Goal: Task Accomplishment & Management: Manage account settings

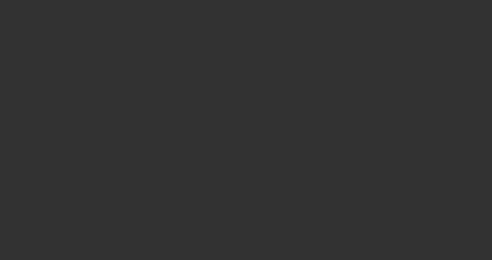
select select "3"
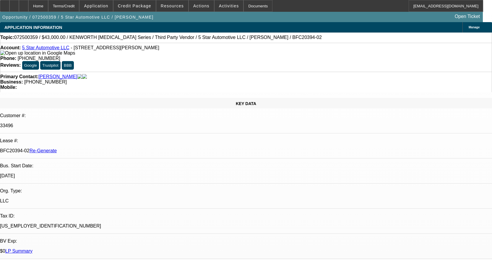
select select "0"
select select "6"
click at [150, 8] on span "Credit Package" at bounding box center [134, 6] width 33 height 5
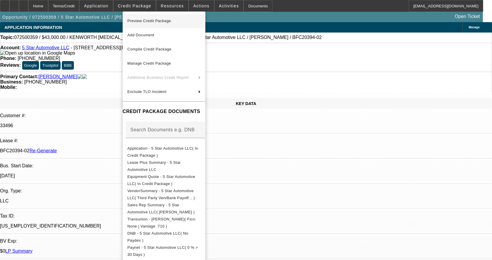
click at [149, 20] on span "Preview Credit Package" at bounding box center [149, 21] width 44 height 4
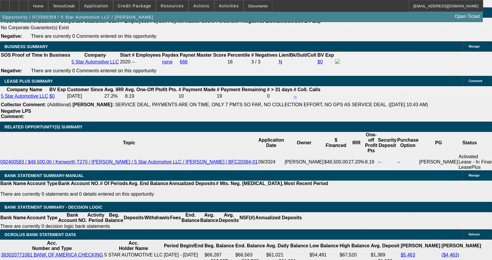
scroll to position [945, 0]
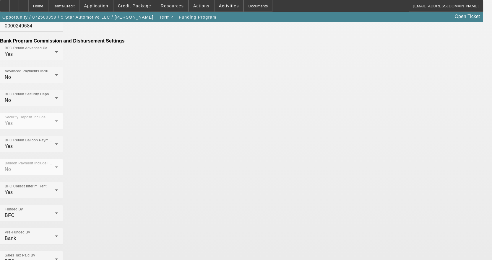
scroll to position [392, 0]
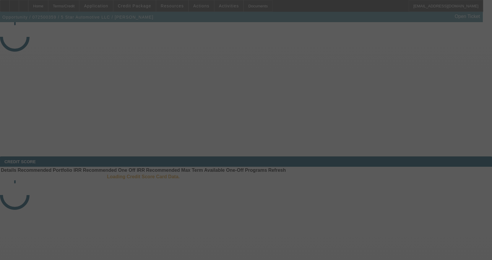
select select "3"
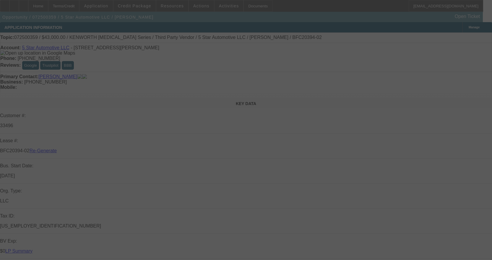
select select "0"
select select "6"
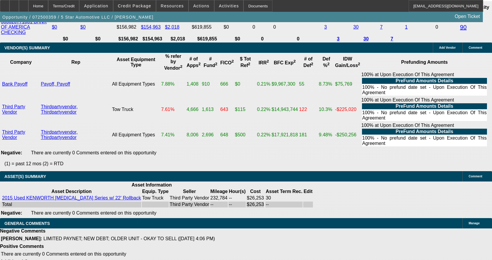
scroll to position [1176, 0]
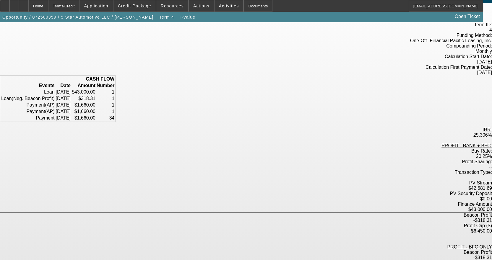
scroll to position [59, 0]
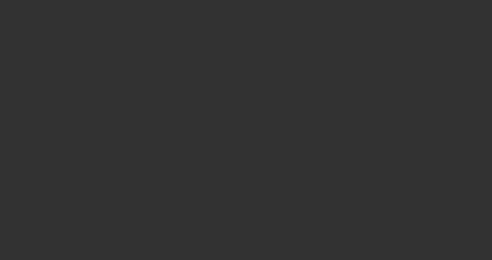
select select "3"
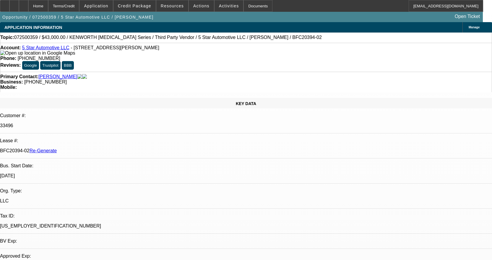
select select "0"
select select "6"
click at [203, 4] on span at bounding box center [201, 6] width 25 height 14
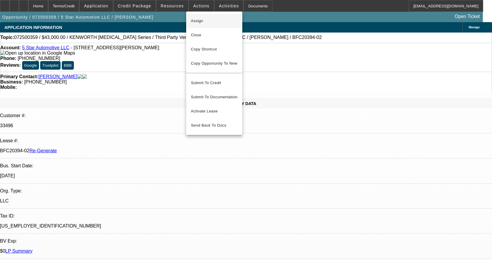
click at [204, 21] on span "Assign" at bounding box center [214, 20] width 47 height 7
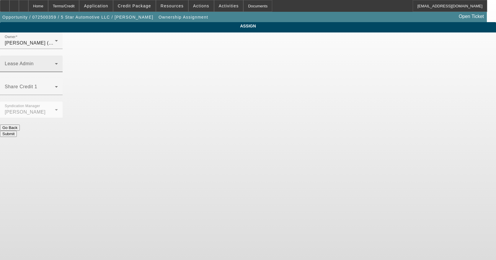
click at [34, 61] on mat-label "Lease Admin" at bounding box center [19, 63] width 29 height 5
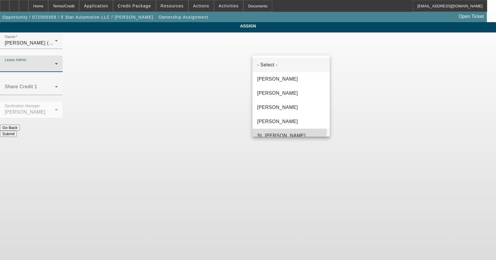
click at [280, 130] on mat-option "St. [PERSON_NAME]" at bounding box center [290, 136] width 77 height 14
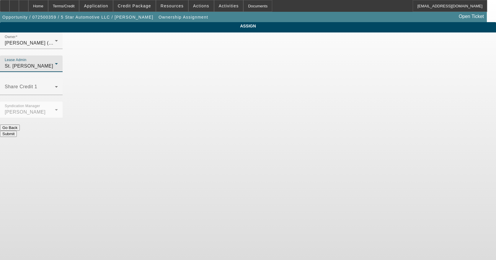
click at [17, 131] on button "Submit" at bounding box center [8, 134] width 17 height 6
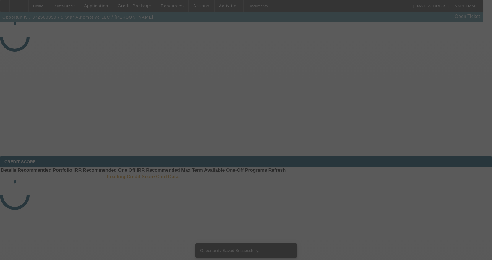
select select "3"
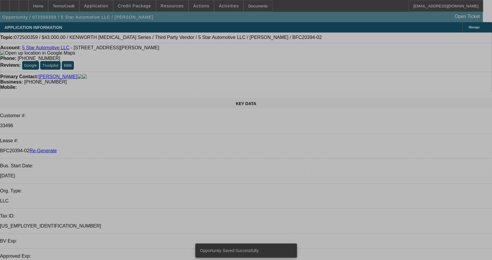
select select "0"
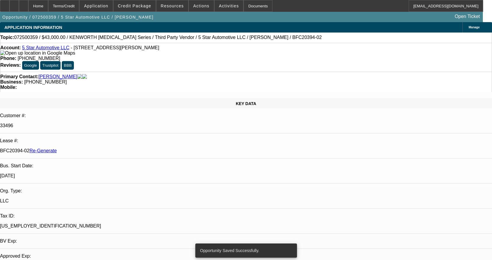
select select "0"
select select "6"
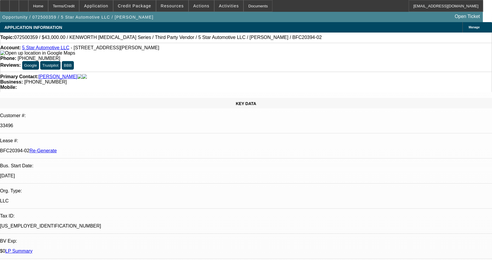
click at [255, 6] on div "Documents" at bounding box center [257, 6] width 29 height 12
click at [140, 9] on span at bounding box center [134, 6] width 42 height 14
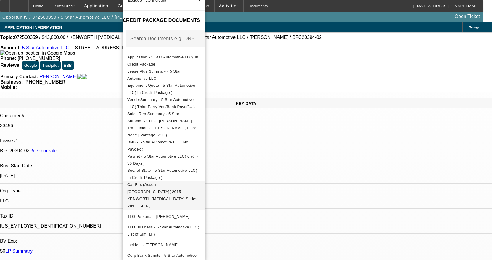
scroll to position [89, 0]
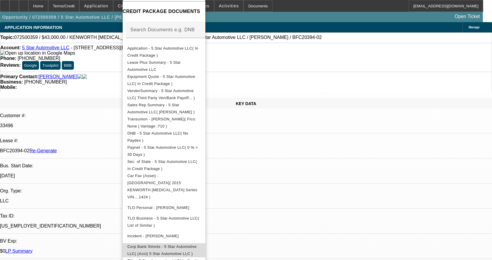
click at [187, 244] on span "Corp Bank Stmnts - 5 Star Automotive LLC( (Acct) 5 Star Automotive LLC )" at bounding box center [161, 250] width 69 height 12
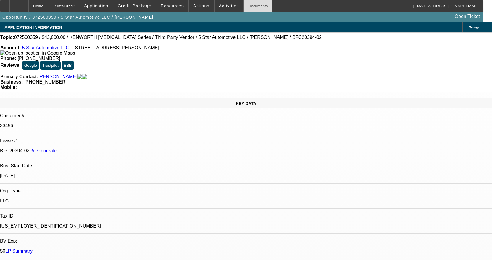
click at [244, 7] on div "Documents" at bounding box center [257, 6] width 29 height 12
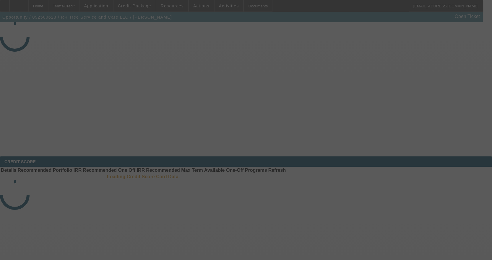
select select "3"
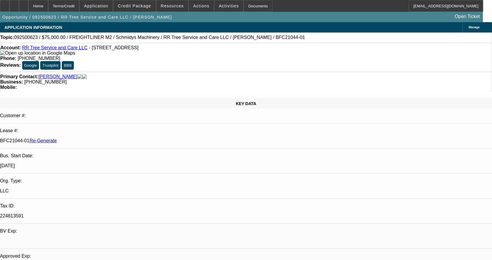
select select "0"
select select "3"
select select "0"
select select "6"
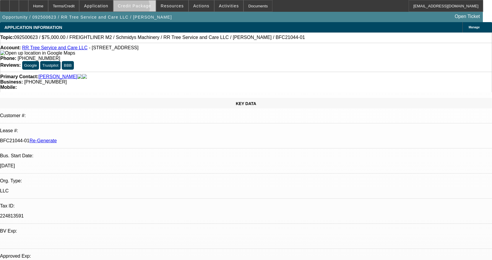
click at [138, 9] on span at bounding box center [134, 6] width 42 height 14
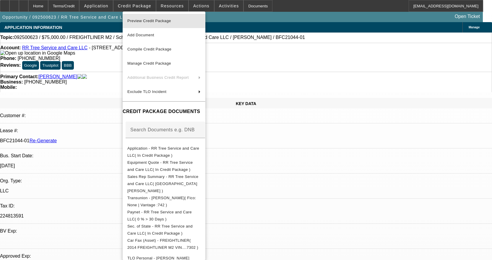
click at [152, 23] on span "Preview Credit Package" at bounding box center [163, 20] width 73 height 7
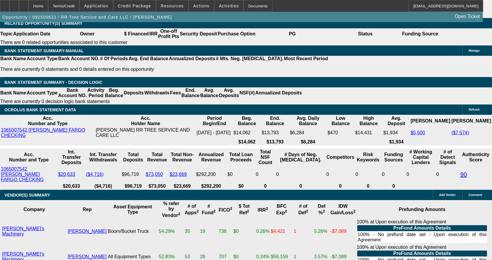
scroll to position [1063, 0]
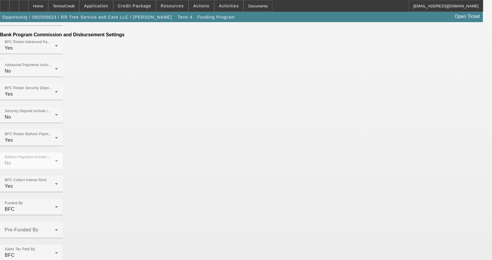
scroll to position [370, 0]
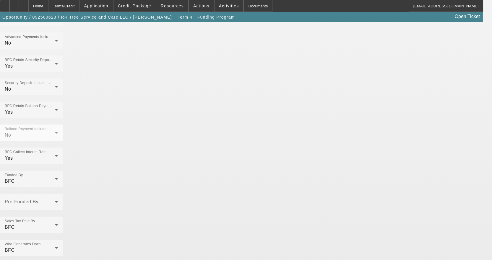
scroll to position [426, 0]
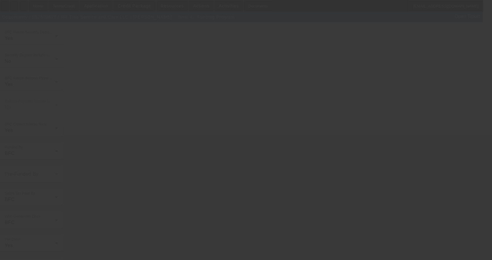
scroll to position [0, 0]
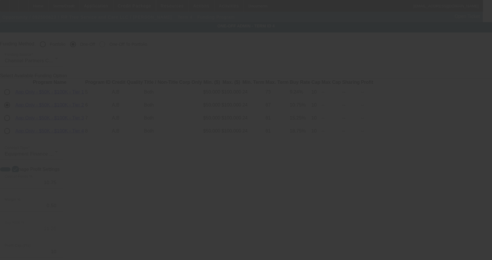
radio input "true"
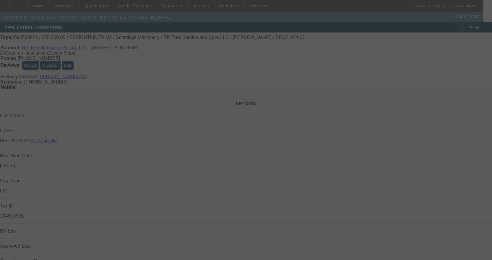
select select "3"
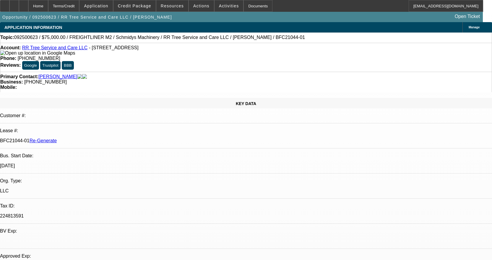
select select "0"
select select "3"
select select "0"
select select "6"
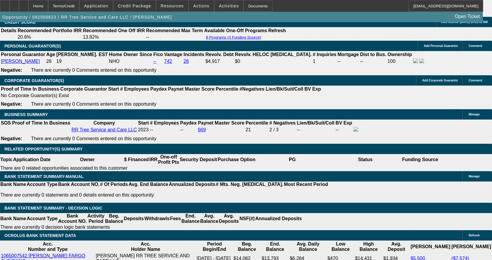
scroll to position [945, 0]
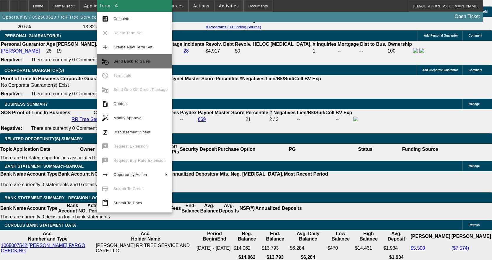
click at [148, 64] on span "Send Back To Sales" at bounding box center [140, 61] width 54 height 7
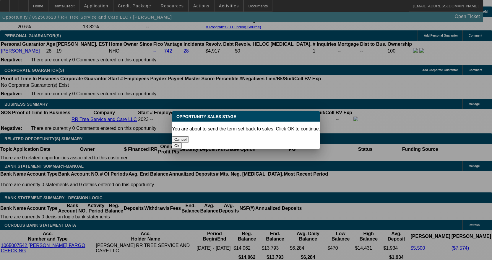
click at [182, 143] on button "Ok" at bounding box center [177, 146] width 10 height 6
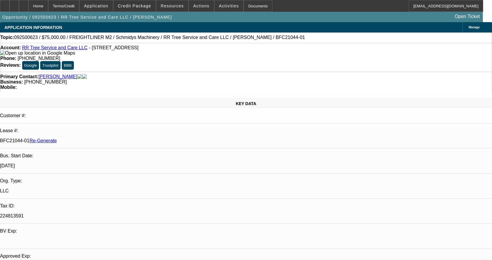
type textarea "R"
type textarea "The corrected invoice with the VIN listed from the approval is missing. The inv…"
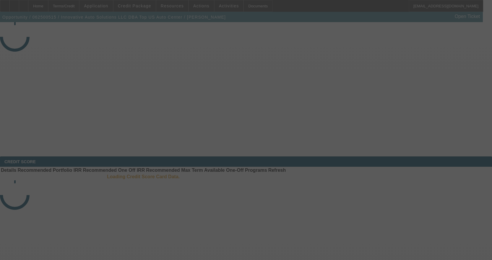
select select "4"
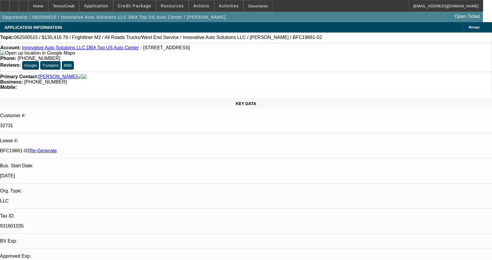
select select "0"
select select "2"
select select "0"
select select "6"
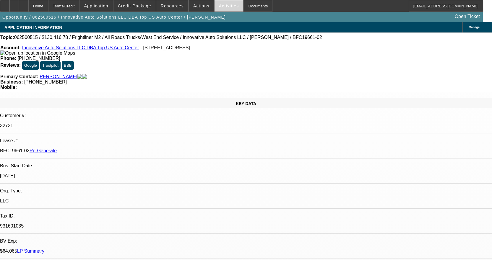
click at [223, 8] on span "Activities" at bounding box center [229, 6] width 20 height 5
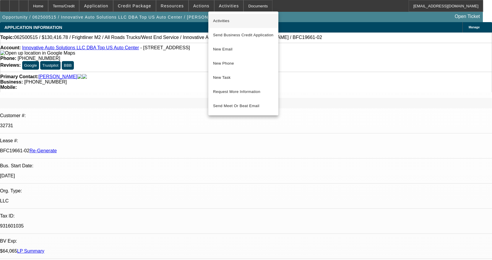
click at [224, 19] on span "Activities" at bounding box center [243, 20] width 61 height 7
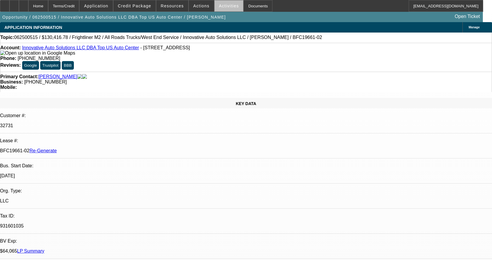
click at [223, 11] on span at bounding box center [228, 6] width 29 height 14
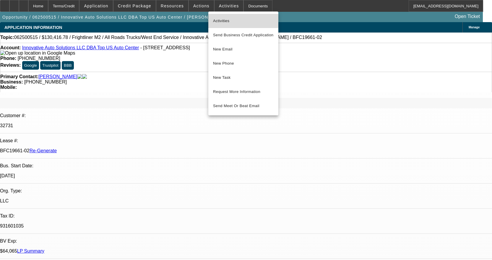
click at [226, 19] on span "Activities" at bounding box center [243, 20] width 61 height 7
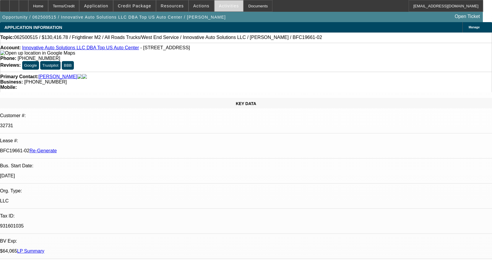
click at [227, 3] on span at bounding box center [228, 6] width 29 height 14
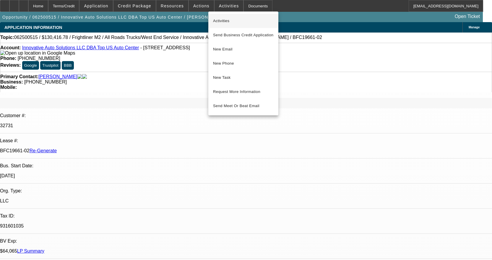
click at [217, 16] on button "Activities" at bounding box center [243, 21] width 70 height 14
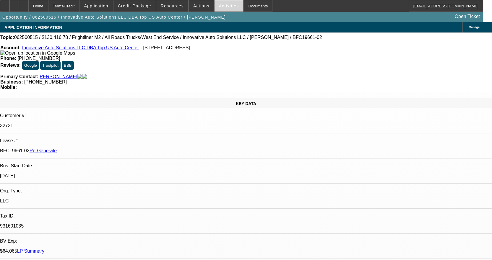
click at [231, 4] on span at bounding box center [228, 6] width 29 height 14
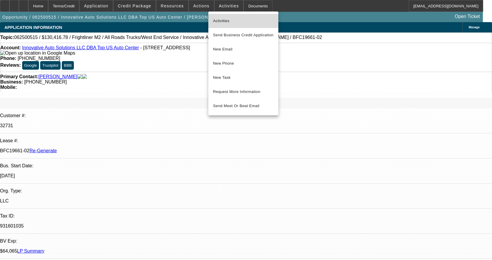
click at [225, 19] on span "Activities" at bounding box center [243, 20] width 61 height 7
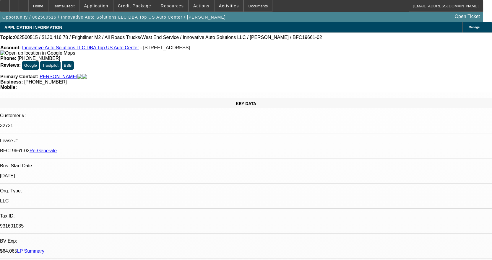
scroll to position [295, 0]
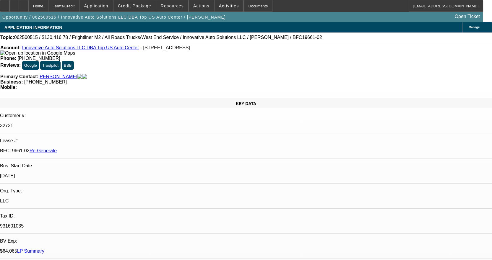
scroll to position [3, 0]
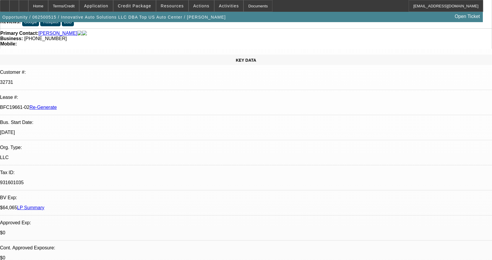
scroll to position [59, 0]
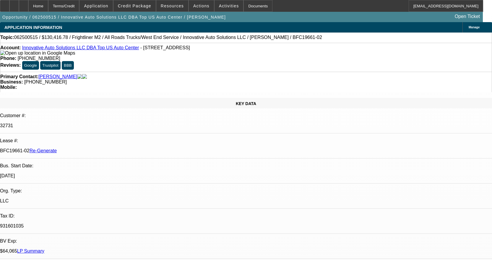
scroll to position [1043, 0]
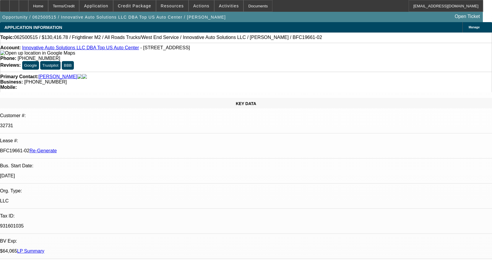
scroll to position [984, 0]
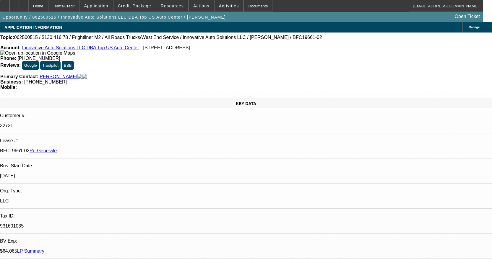
scroll to position [807, 0]
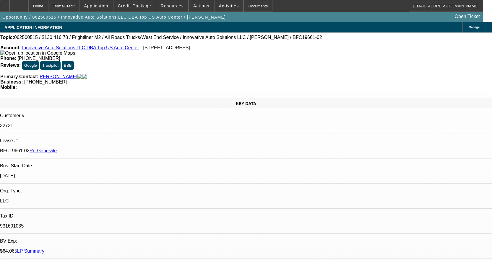
scroll to position [689, 0]
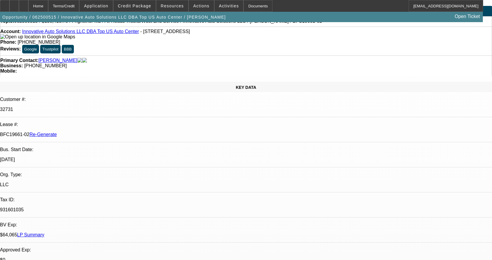
scroll to position [0, 0]
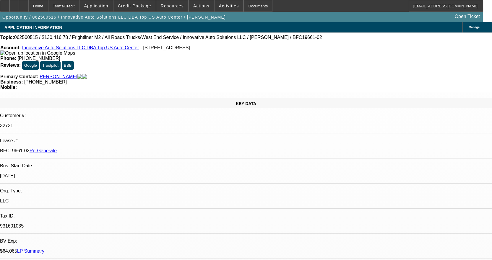
scroll to position [541, 0]
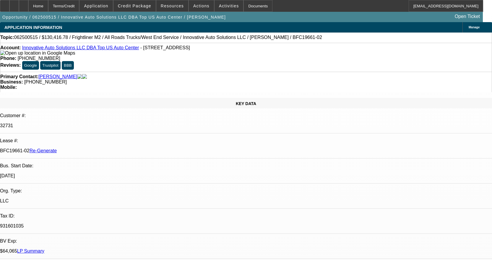
scroll to position [452, 0]
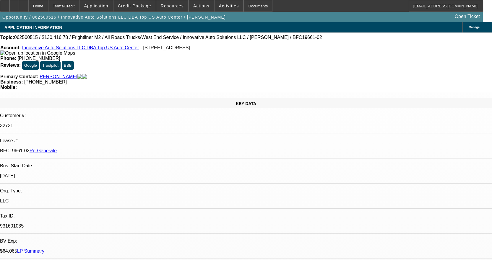
scroll to position [275, 0]
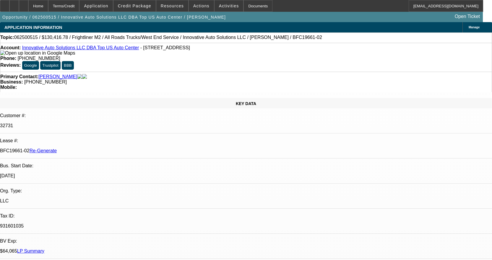
scroll to position [187, 0]
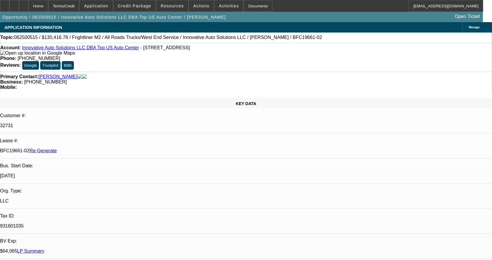
scroll to position [128, 0]
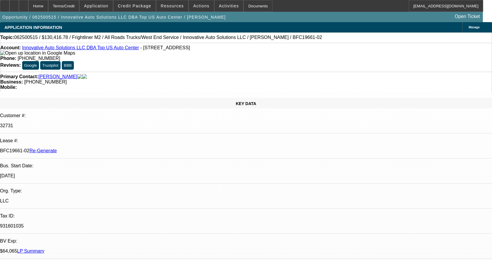
scroll to position [98, 0]
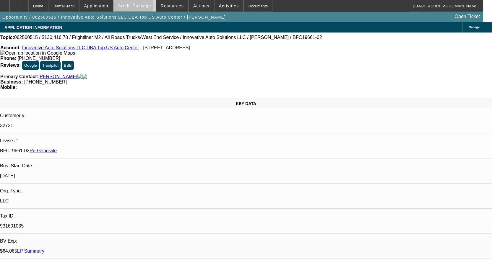
click at [142, 6] on span "Credit Package" at bounding box center [134, 6] width 33 height 5
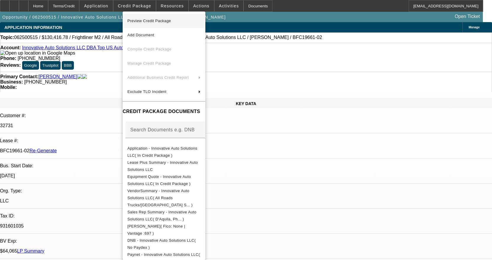
click at [151, 22] on span "Preview Credit Package" at bounding box center [149, 21] width 44 height 4
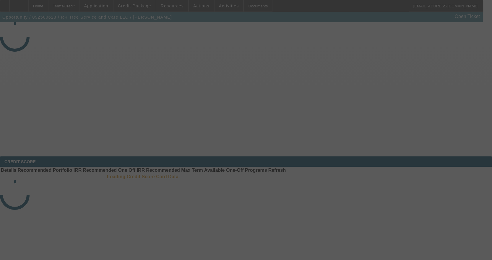
select select "3"
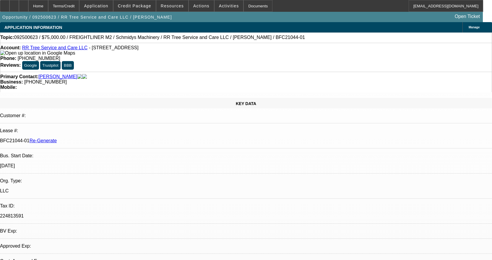
select select "0"
select select "3"
select select "0"
select select "6"
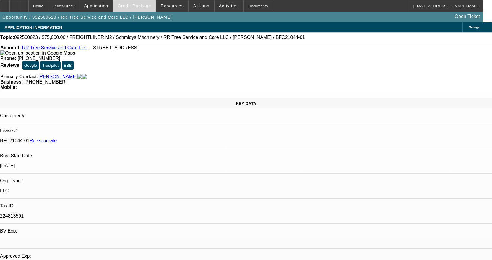
click at [148, 8] on span "Credit Package" at bounding box center [134, 6] width 33 height 5
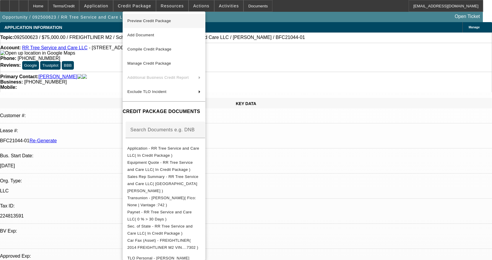
click at [153, 19] on span "Preview Credit Package" at bounding box center [149, 21] width 44 height 4
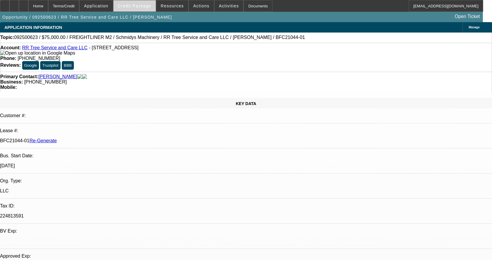
click at [150, 3] on span at bounding box center [134, 6] width 42 height 14
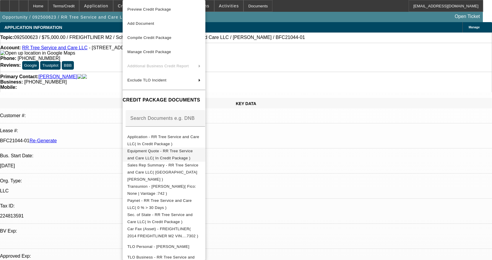
click at [175, 153] on span "Equipment Quote - RR Tree Service and Care LLC( In Credit Package )" at bounding box center [160, 155] width 66 height 12
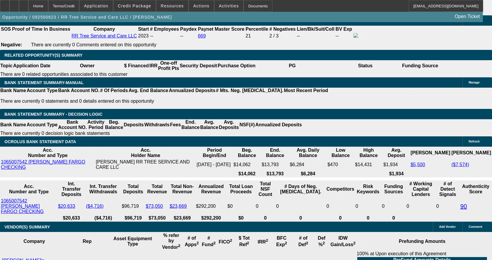
scroll to position [1033, 0]
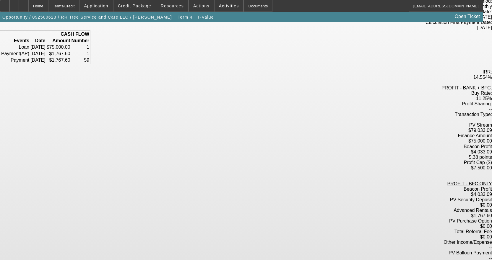
scroll to position [75, 0]
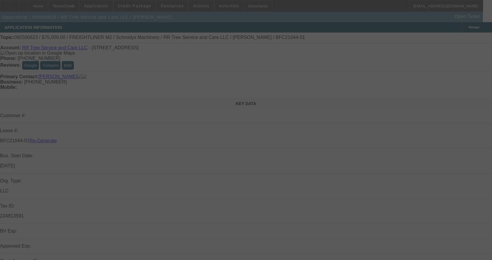
select select "3"
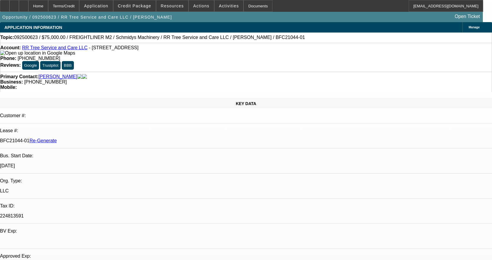
select select "0"
select select "3"
select select "0"
select select "6"
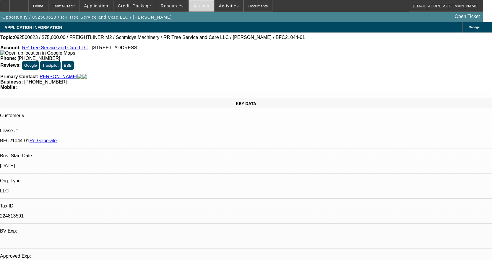
click at [196, 9] on span at bounding box center [201, 6] width 25 height 14
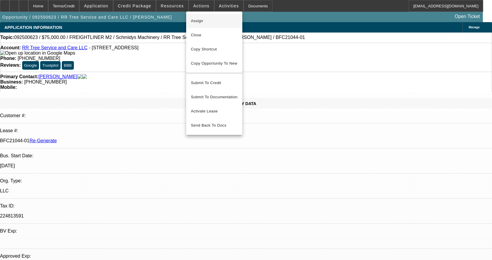
click at [213, 21] on span "Assign" at bounding box center [214, 20] width 47 height 7
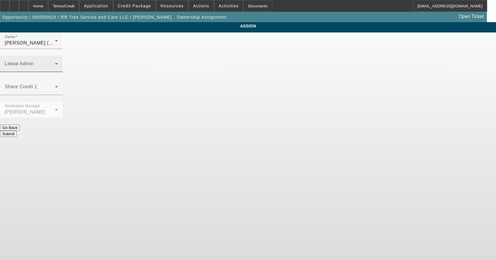
click at [55, 63] on span at bounding box center [30, 66] width 50 height 7
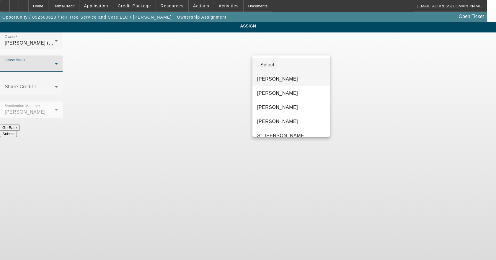
click at [280, 79] on span "Byrne, Mark" at bounding box center [277, 79] width 41 height 7
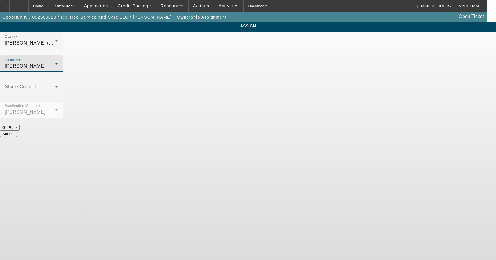
click at [17, 131] on button "Submit" at bounding box center [8, 134] width 17 height 6
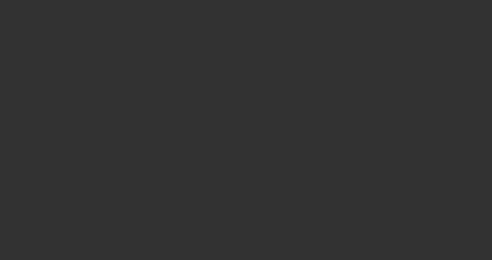
select select "3"
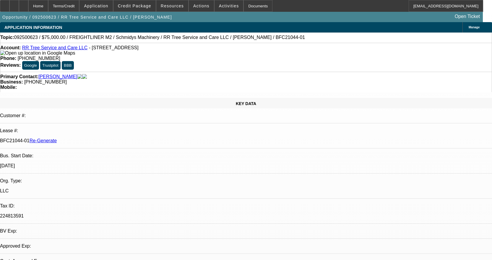
select select "0"
select select "3"
select select "0"
select select "6"
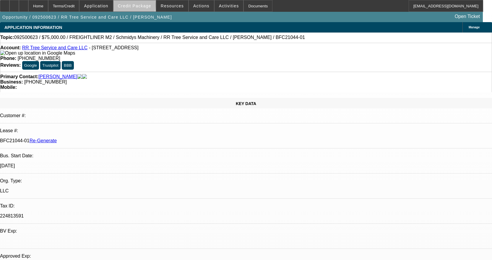
click at [143, 6] on span "Credit Package" at bounding box center [134, 6] width 33 height 5
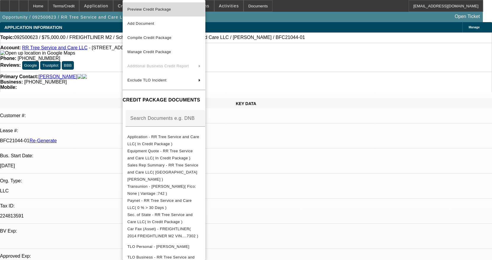
click at [143, 13] on button "Preview Credit Package" at bounding box center [164, 9] width 83 height 14
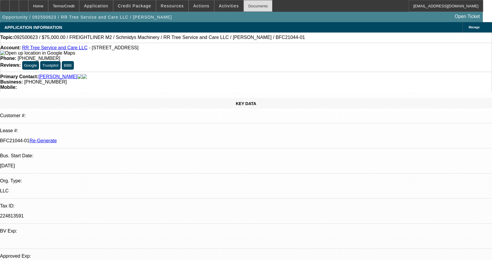
click at [249, 7] on div "Documents" at bounding box center [257, 6] width 29 height 12
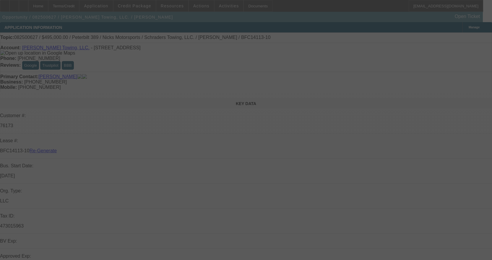
select select "3"
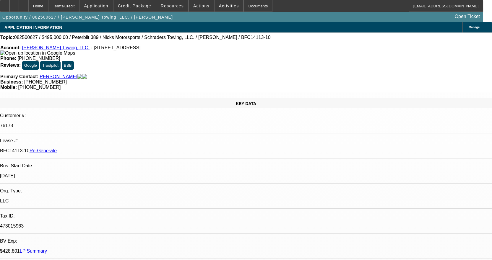
select select "0"
select select "2"
select select "0.1"
select select "4"
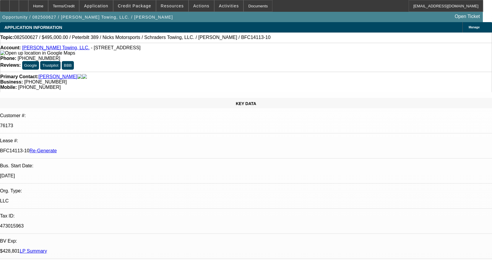
scroll to position [30, 0]
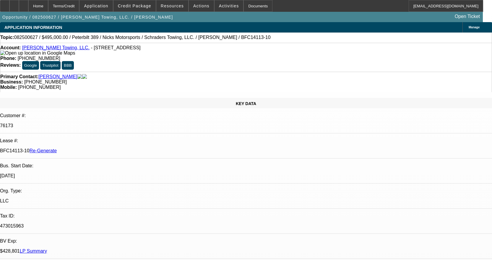
click at [246, 9] on div "Documents" at bounding box center [257, 6] width 29 height 12
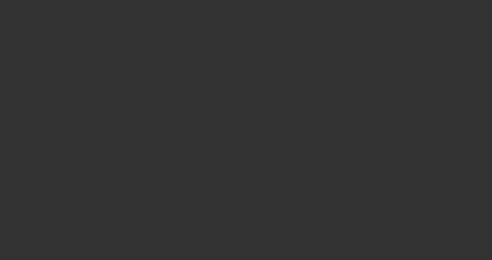
select select "3"
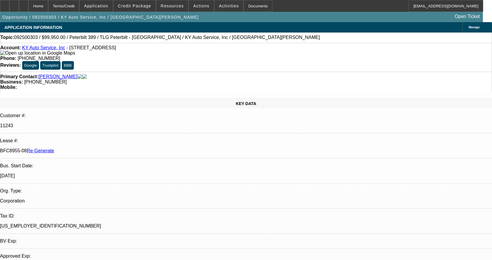
select select "0"
select select "2"
select select "0"
select select "6"
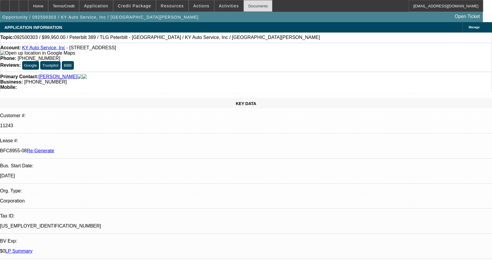
click at [251, 7] on div "Documents" at bounding box center [257, 6] width 29 height 12
